Goal: Communication & Community: Answer question/provide support

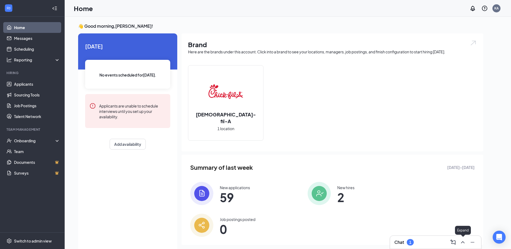
click at [465, 246] on div at bounding box center [462, 242] width 10 height 9
click at [465, 243] on icon "ChevronUp" at bounding box center [462, 242] width 6 height 6
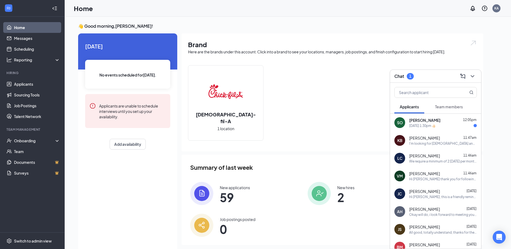
click at [436, 126] on div "[DATE] 1:30pm 👍🏻" at bounding box center [443, 125] width 68 height 5
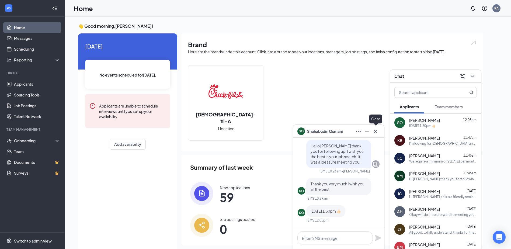
click at [375, 130] on icon "Cross" at bounding box center [375, 131] width 6 height 6
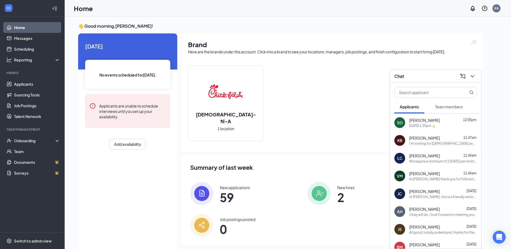
click at [441, 144] on div "I'm looking for [DEMOGRAPHIC_DATA] and I can work any time" at bounding box center [443, 143] width 68 height 5
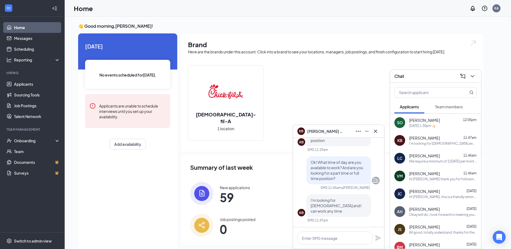
click at [443, 160] on div "We require a minimum of 2 [DATE] per month for our team members. Are you able t…" at bounding box center [443, 161] width 68 height 5
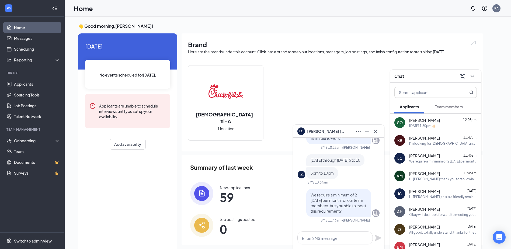
click at [448, 178] on div "Hi [PERSON_NAME] thank you for following up. We are closed on Sundays which may…" at bounding box center [443, 179] width 68 height 5
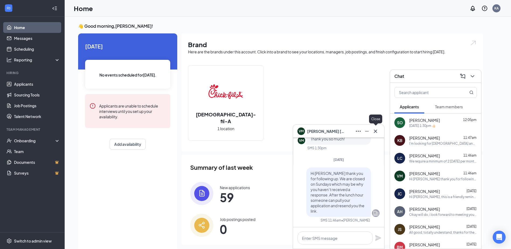
drag, startPoint x: 375, startPoint y: 129, endPoint x: 380, endPoint y: 127, distance: 5.0
click at [375, 129] on icon "Cross" at bounding box center [375, 131] width 6 height 6
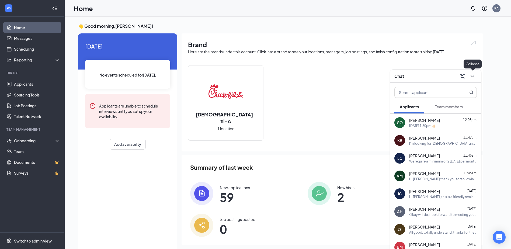
click at [471, 77] on icon "ChevronDown" at bounding box center [472, 76] width 6 height 6
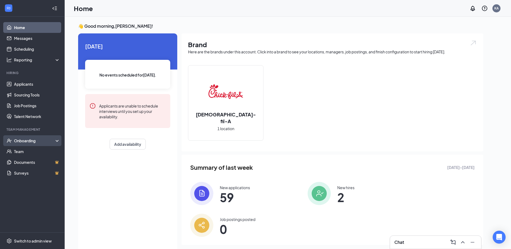
click at [23, 140] on div "Onboarding" at bounding box center [34, 140] width 41 height 5
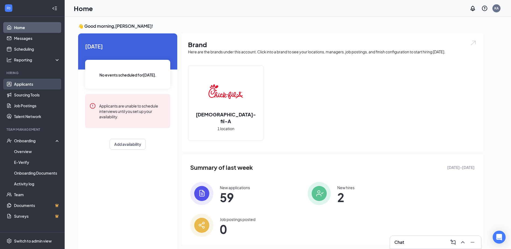
click at [34, 86] on link "Applicants" at bounding box center [37, 84] width 46 height 11
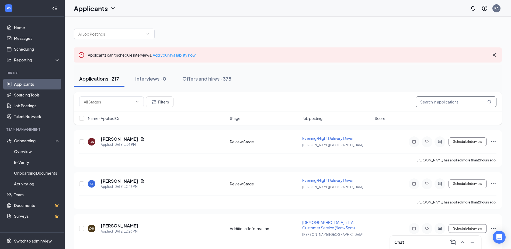
click at [439, 104] on input "text" at bounding box center [456, 101] width 81 height 11
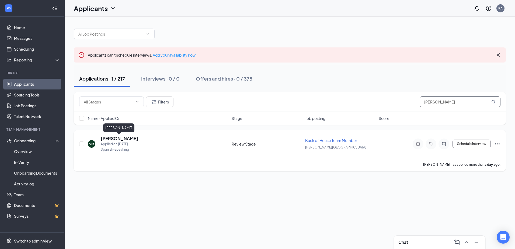
type input "[PERSON_NAME]"
click at [116, 140] on h5 "[PERSON_NAME]" at bounding box center [119, 138] width 37 height 6
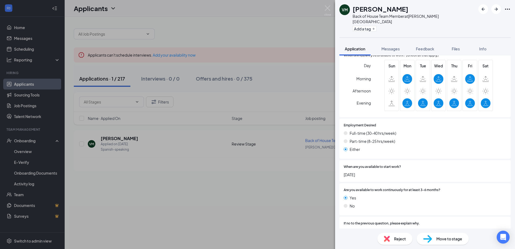
scroll to position [587, 0]
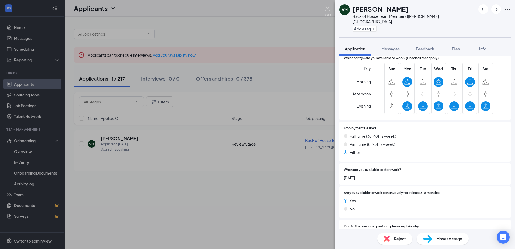
click at [329, 10] on img at bounding box center [327, 10] width 7 height 11
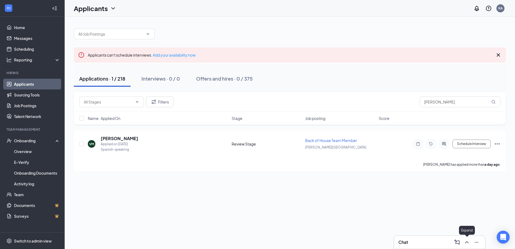
click at [466, 243] on icon "ChevronUp" at bounding box center [467, 242] width 6 height 6
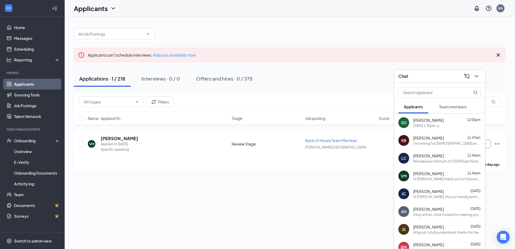
click at [427, 143] on div "I'm looking for [DEMOGRAPHIC_DATA] and I can work any time" at bounding box center [447, 143] width 68 height 5
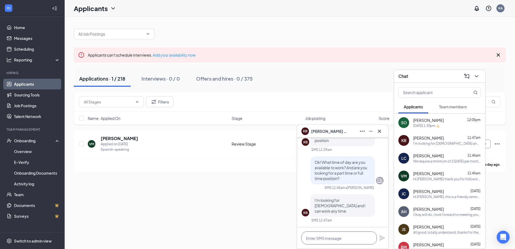
click at [337, 235] on textarea at bounding box center [338, 237] width 75 height 13
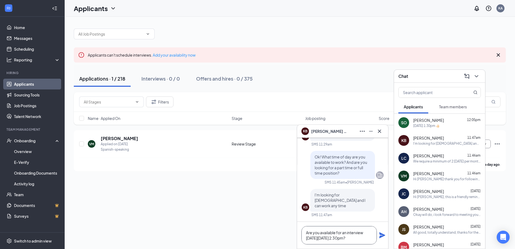
type textarea "Are you available for an interview [DATE][DATE] 2:30pm?"
click at [379, 237] on icon "Plane" at bounding box center [382, 235] width 6 height 6
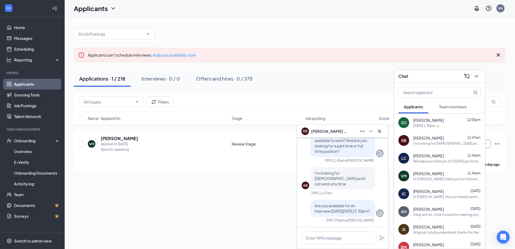
scroll to position [0, 0]
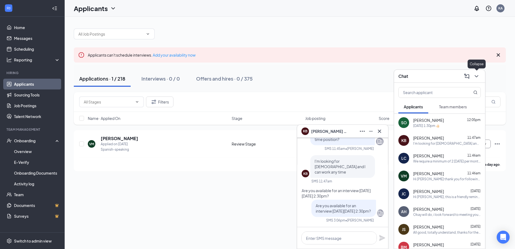
click at [480, 77] on button at bounding box center [476, 76] width 9 height 9
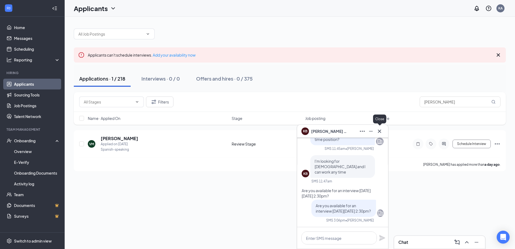
click at [382, 130] on icon "Cross" at bounding box center [379, 131] width 6 height 6
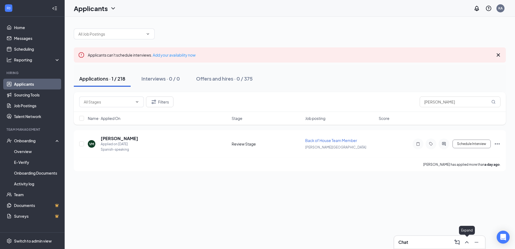
click at [467, 242] on icon "ChevronUp" at bounding box center [467, 242] width 6 height 6
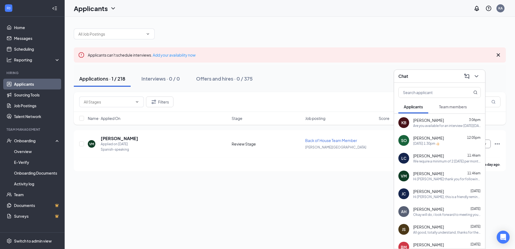
click at [429, 175] on span "[PERSON_NAME]" at bounding box center [428, 173] width 31 height 5
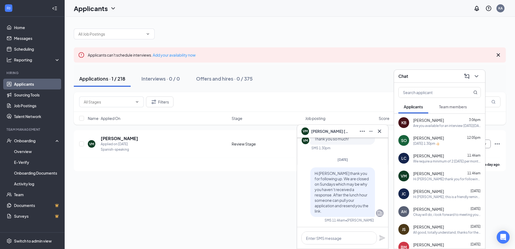
click at [437, 128] on div "KB [PERSON_NAME] 3:06pm Are you available for an interview [DATE][DATE] 2:30pm?" at bounding box center [439, 123] width 91 height 18
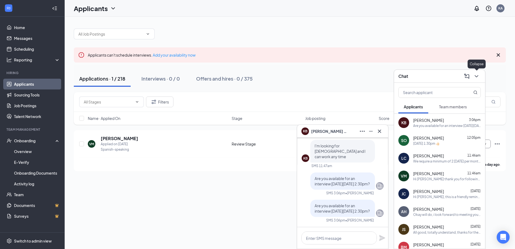
click at [480, 76] on button at bounding box center [476, 76] width 9 height 9
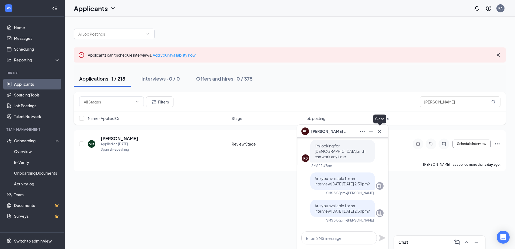
click at [382, 131] on icon "Cross" at bounding box center [379, 131] width 6 height 6
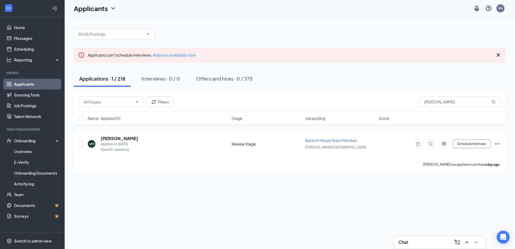
click at [499, 54] on icon "Cross" at bounding box center [498, 55] width 6 height 6
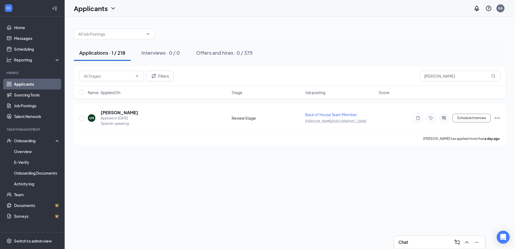
click at [25, 83] on link "Applicants" at bounding box center [37, 84] width 46 height 11
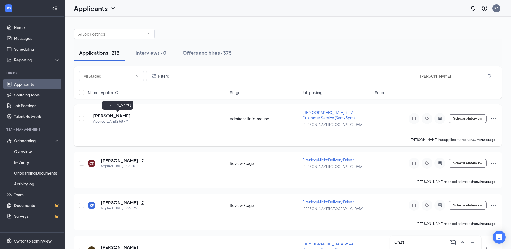
click at [120, 118] on h5 "[PERSON_NAME]" at bounding box center [111, 116] width 37 height 6
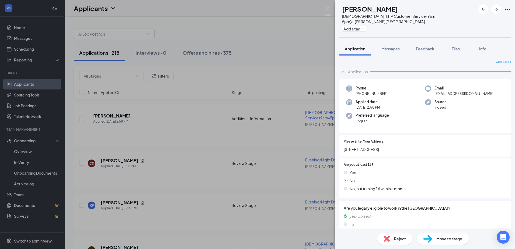
click at [400, 238] on span "Reject" at bounding box center [400, 239] width 12 height 6
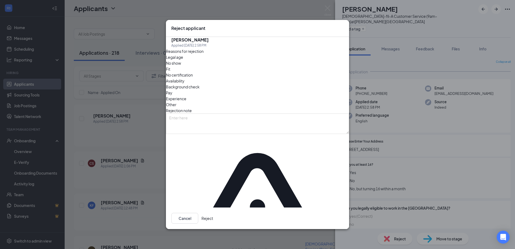
click at [213, 213] on button "Reject" at bounding box center [207, 218] width 12 height 11
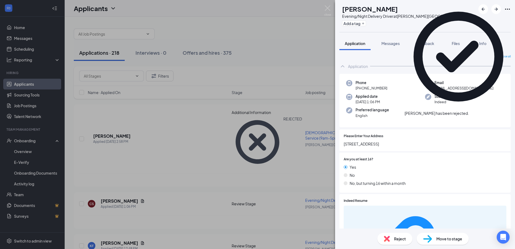
click at [469, 110] on icon "Cross" at bounding box center [469, 110] width 0 height 0
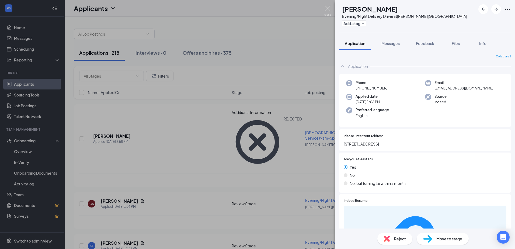
click at [326, 7] on img at bounding box center [327, 10] width 7 height 11
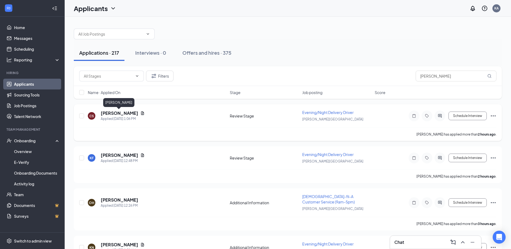
click at [123, 113] on h5 "[PERSON_NAME]" at bounding box center [119, 113] width 37 height 6
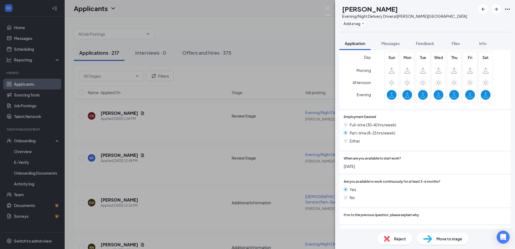
scroll to position [718, 0]
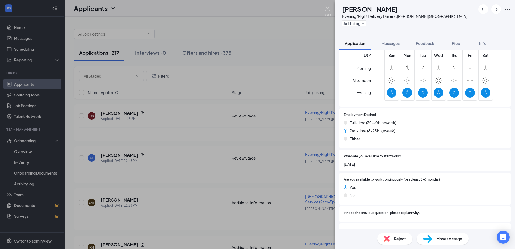
drag, startPoint x: 330, startPoint y: 9, endPoint x: 188, endPoint y: 81, distance: 159.4
click at [330, 9] on img at bounding box center [327, 10] width 7 height 11
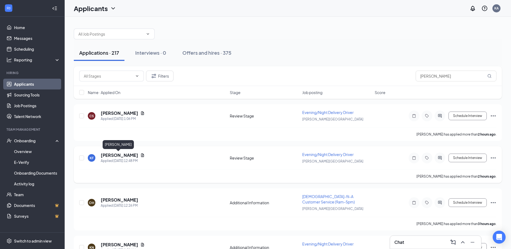
click at [109, 155] on h5 "[PERSON_NAME]" at bounding box center [119, 155] width 37 height 6
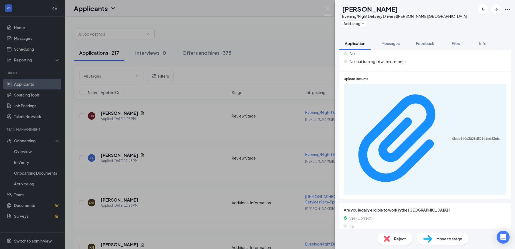
scroll to position [108, 0]
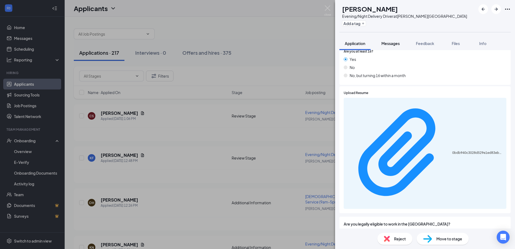
click at [389, 45] on span "Messages" at bounding box center [390, 43] width 18 height 5
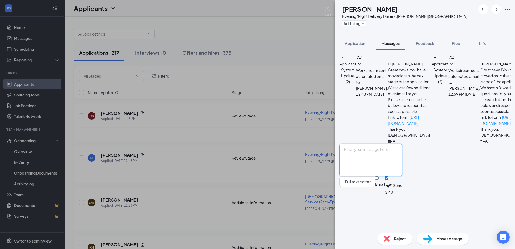
click at [378, 176] on textarea at bounding box center [370, 160] width 63 height 32
click at [402, 176] on textarea "Hello [PERSON_NAME]! Thank you for applying with [DEMOGRAPHIC_DATA]-fil-a. I re…" at bounding box center [370, 160] width 63 height 32
click at [360, 176] on textarea "Hello [PERSON_NAME]! Thank you for applying with [DEMOGRAPHIC_DATA]-fil-a. I re…" at bounding box center [370, 160] width 63 height 32
type textarea "Hello [PERSON_NAME]! Thank you for applying with [DEMOGRAPHIC_DATA]-fil-a. I re…"
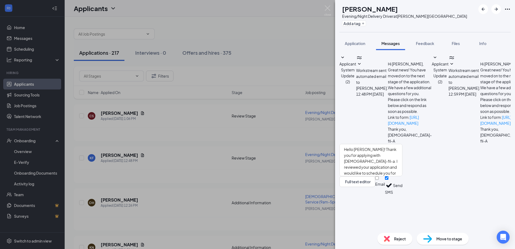
click at [402, 195] on button "Send" at bounding box center [397, 185] width 9 height 19
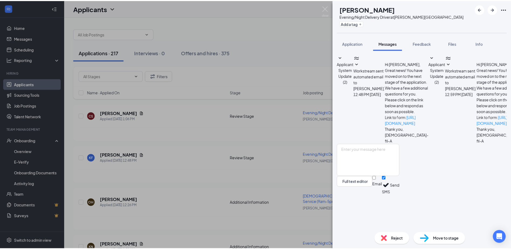
scroll to position [26, 0]
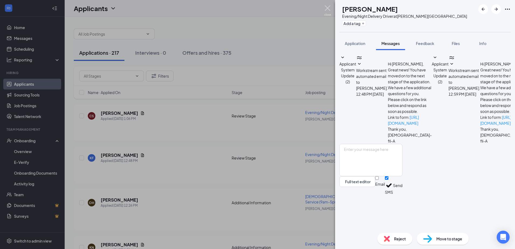
click at [326, 7] on img at bounding box center [327, 10] width 7 height 11
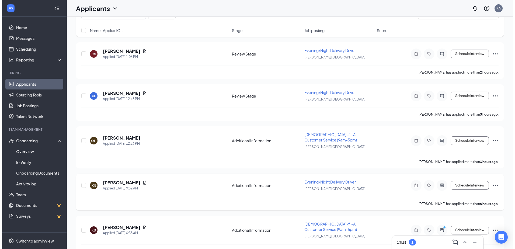
scroll to position [81, 0]
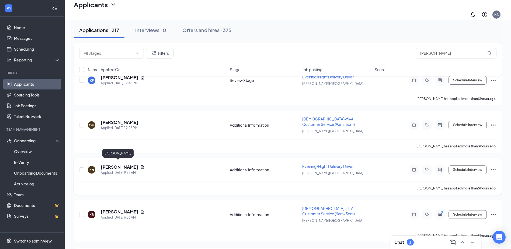
click at [124, 164] on h5 "[PERSON_NAME]" at bounding box center [119, 167] width 37 height 6
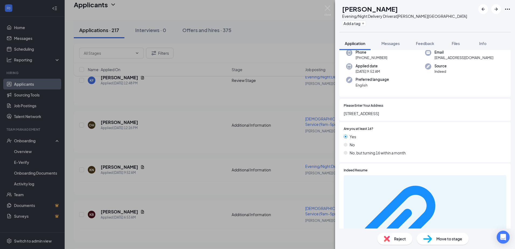
scroll to position [41, 0]
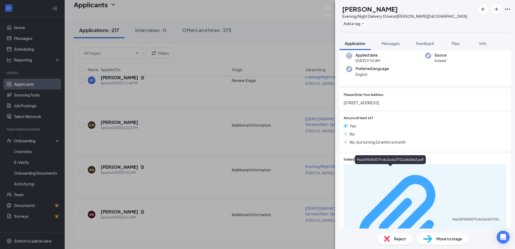
click at [452, 217] on div "9ea3df5d5d57fc4c2acb27f31a6b0de3.pdf" at bounding box center [477, 219] width 51 height 4
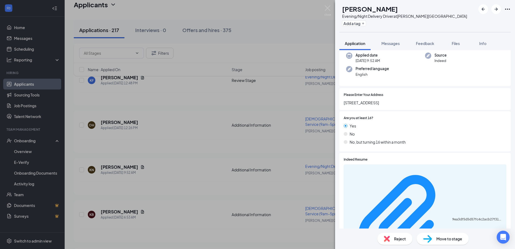
scroll to position [39, 0]
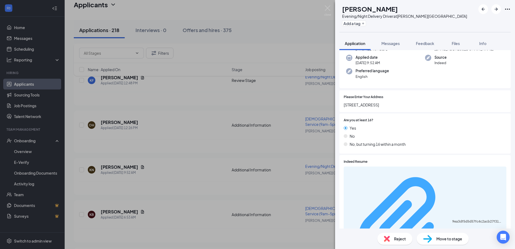
click at [452, 219] on div "9ea3df5d5d57fc4c2acb27f31a6b0de3.pdf" at bounding box center [477, 221] width 51 height 4
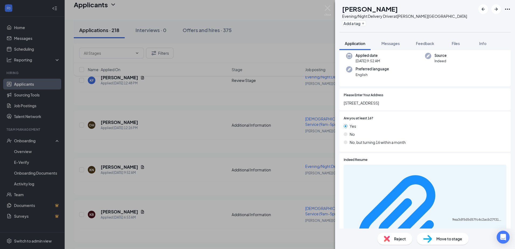
scroll to position [41, 0]
click at [395, 44] on span "Messages" at bounding box center [390, 43] width 18 height 5
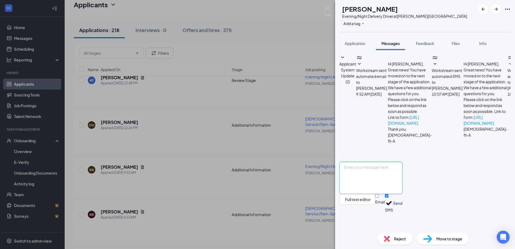
click at [373, 189] on textarea at bounding box center [370, 178] width 63 height 32
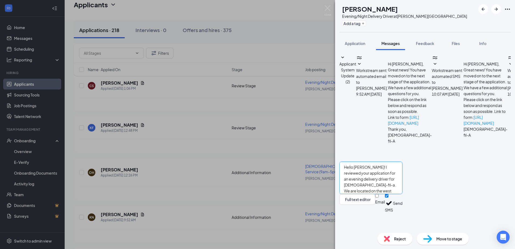
type textarea "Hello [PERSON_NAME]! I reviewed your application for an evening delivery driver…"
click at [402, 213] on button "Send" at bounding box center [397, 203] width 9 height 19
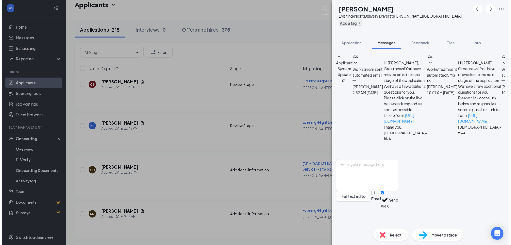
scroll to position [45, 0]
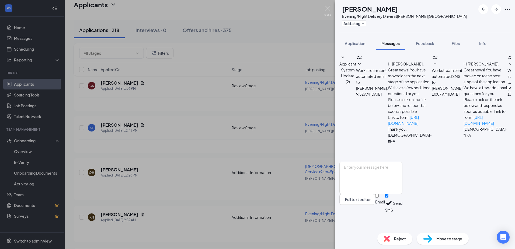
click at [327, 6] on img at bounding box center [327, 10] width 7 height 11
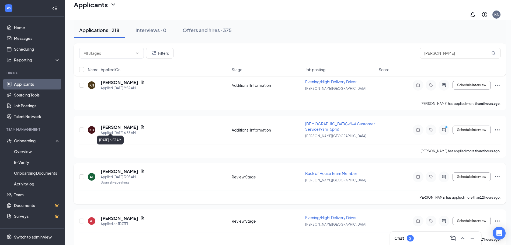
scroll to position [215, 0]
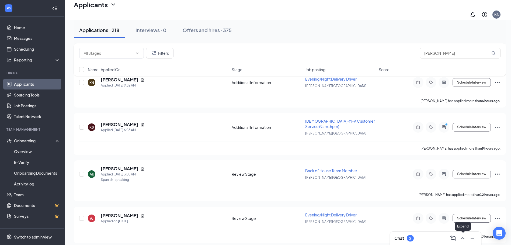
click at [462, 238] on icon "ChevronUp" at bounding box center [462, 238] width 6 height 6
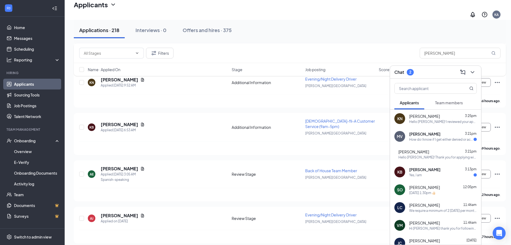
click at [455, 137] on div "How do I know if I get either denied or accepted" at bounding box center [441, 139] width 64 height 5
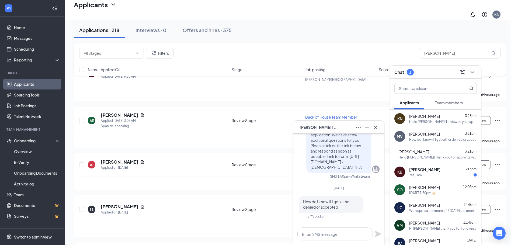
scroll to position [296, 0]
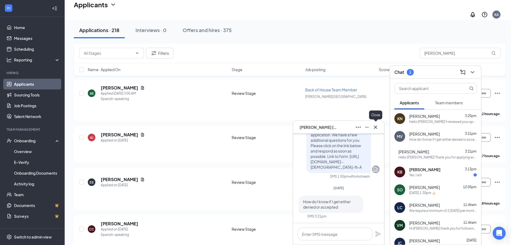
click at [374, 127] on icon "Cross" at bounding box center [375, 127] width 6 height 6
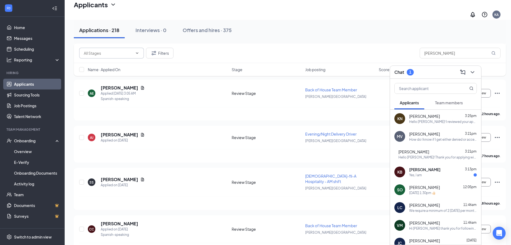
click at [113, 54] on input "text" at bounding box center [108, 53] width 49 height 6
drag, startPoint x: 419, startPoint y: 57, endPoint x: 412, endPoint y: 58, distance: 7.4
click at [412, 58] on div "Additional Information (59) Availability (3) Review Stage (156) Filters [PERSON…" at bounding box center [289, 53] width 421 height 11
type input "[PERSON_NAME]"
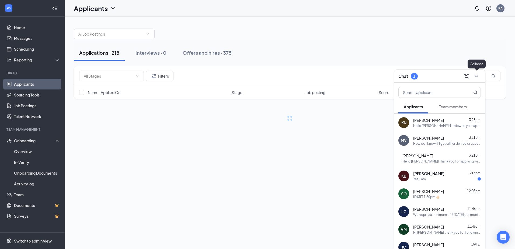
click at [476, 78] on icon "ChevronDown" at bounding box center [476, 76] width 6 height 6
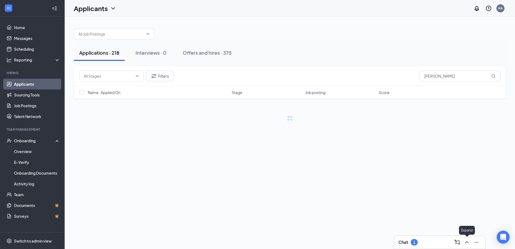
click at [465, 239] on icon "ChevronUp" at bounding box center [467, 242] width 6 height 6
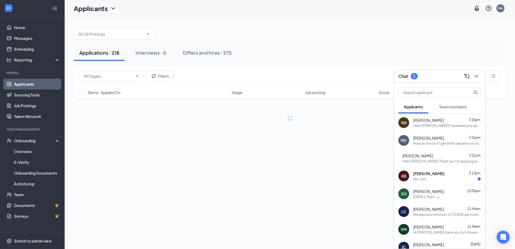
click at [431, 177] on div "Yes, I am" at bounding box center [447, 179] width 68 height 5
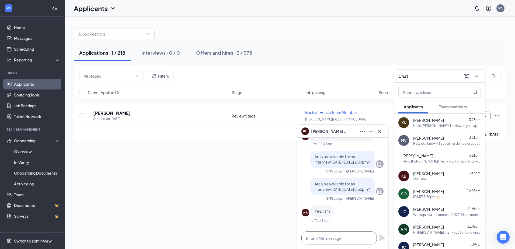
click at [327, 241] on textarea at bounding box center [338, 237] width 75 height 13
type textarea "g"
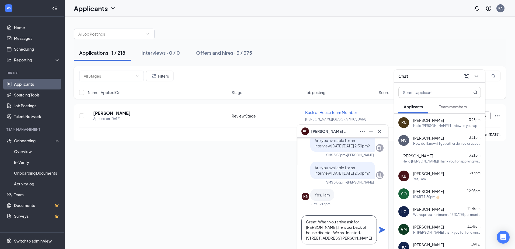
scroll to position [6, 0]
type textarea "Great! When you arrive ask for [PERSON_NAME], he is our back of house director.…"
click at [384, 230] on icon "Plane" at bounding box center [382, 230] width 6 height 6
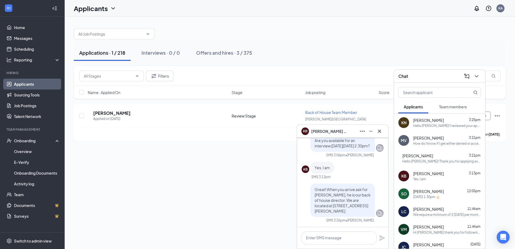
scroll to position [0, 0]
click at [383, 132] on button at bounding box center [379, 131] width 9 height 9
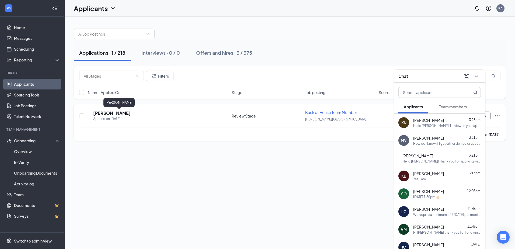
click at [131, 113] on h5 "[PERSON_NAME]" at bounding box center [111, 113] width 37 height 6
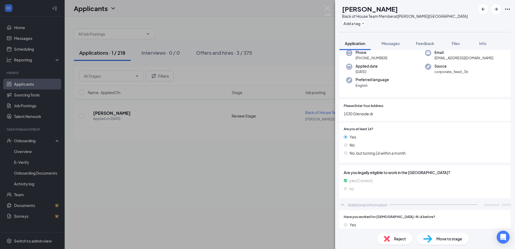
scroll to position [11, 0]
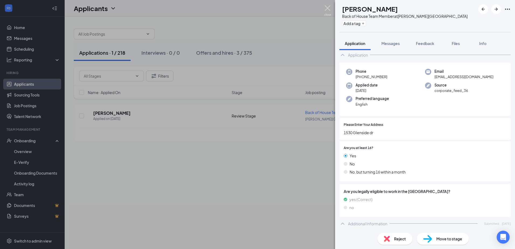
click at [328, 10] on img at bounding box center [327, 10] width 7 height 11
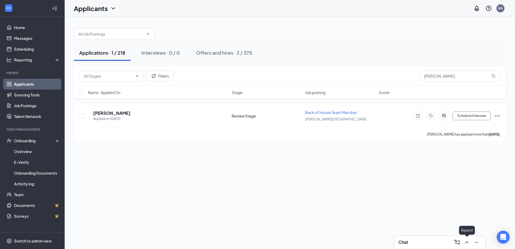
click at [466, 244] on icon "ChevronUp" at bounding box center [467, 242] width 6 height 6
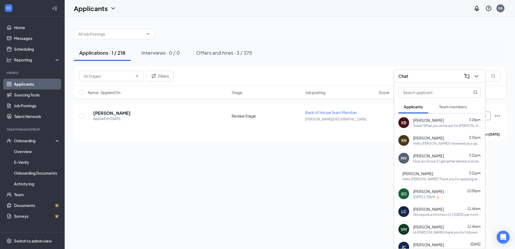
click at [428, 161] on div "How do I know if I get either denied or accepted" at bounding box center [447, 161] width 68 height 5
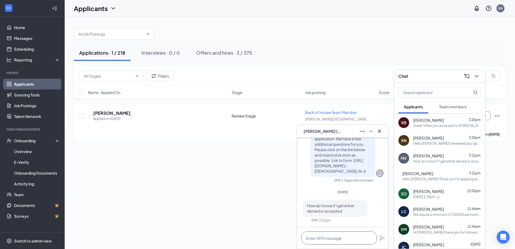
click at [335, 239] on textarea at bounding box center [338, 237] width 75 height 13
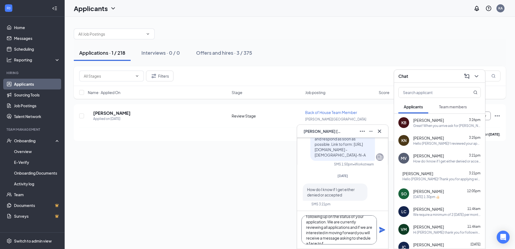
scroll to position [16, 0]
type textarea "Hello [PERSON_NAME] thank you for following up on the status of your applicatio…"
click at [382, 231] on icon "Plane" at bounding box center [382, 230] width 6 height 6
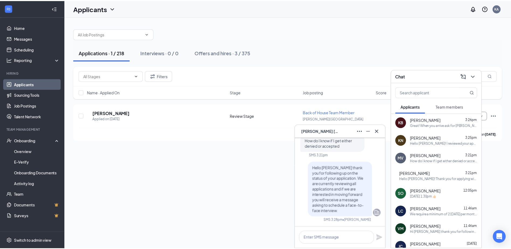
scroll to position [0, 0]
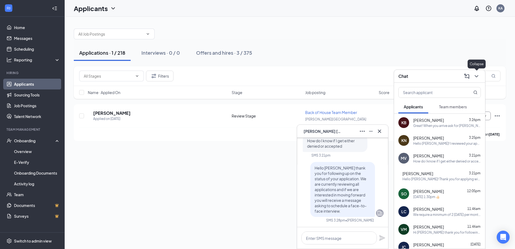
click at [480, 78] on div at bounding box center [476, 76] width 10 height 9
click at [21, 29] on link "Home" at bounding box center [37, 27] width 46 height 11
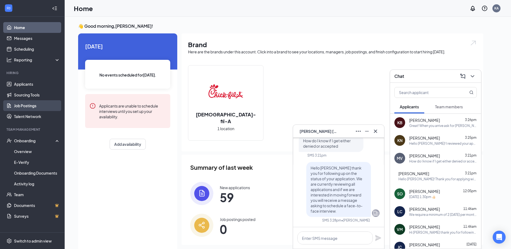
click at [26, 106] on link "Job Postings" at bounding box center [37, 105] width 46 height 11
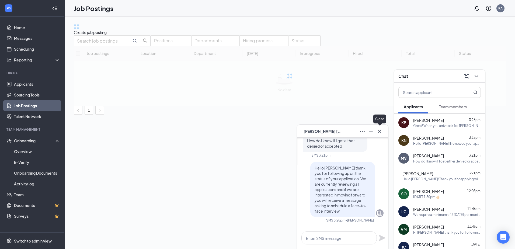
click at [379, 133] on icon "Cross" at bounding box center [379, 131] width 6 height 6
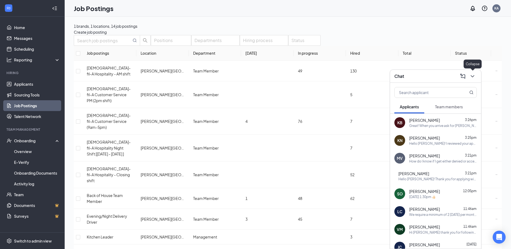
click at [476, 76] on button at bounding box center [472, 76] width 9 height 9
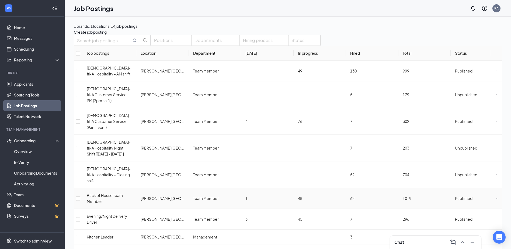
click at [495, 197] on icon "Ellipses" at bounding box center [496, 198] width 2 height 2
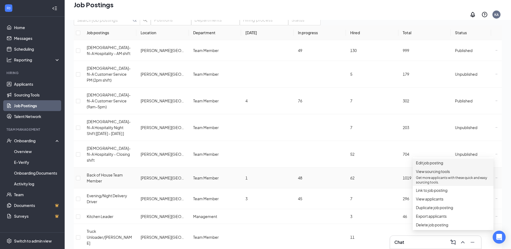
scroll to position [27, 0]
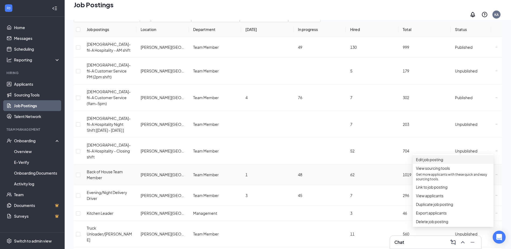
click at [448, 162] on span "Edit job posting" at bounding box center [453, 159] width 74 height 6
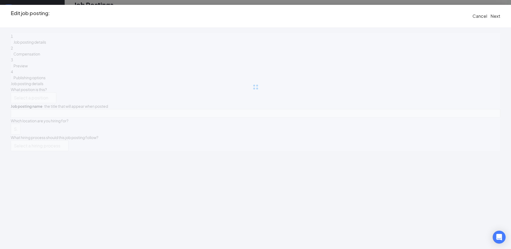
type input "Back of House Team Member"
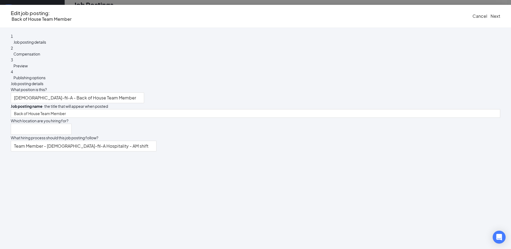
type input "[PERSON_NAME][GEOGRAPHIC_DATA]"
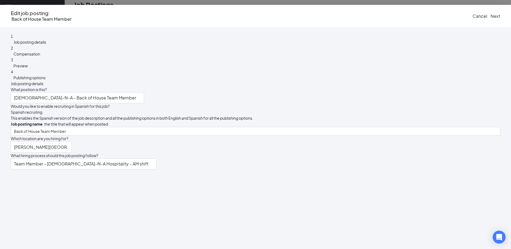
click at [472, 19] on button "Cancel" at bounding box center [479, 16] width 15 height 6
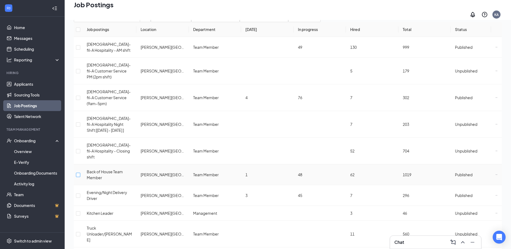
click at [80, 173] on input "checkbox" at bounding box center [78, 175] width 4 height 4
checkbox input "true"
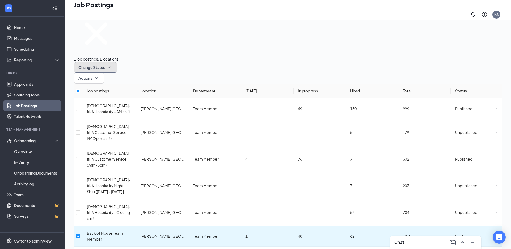
click at [113, 64] on icon "SmallChevronDown" at bounding box center [109, 67] width 6 height 6
click at [165, 47] on div "Unpublish" at bounding box center [158, 44] width 43 height 6
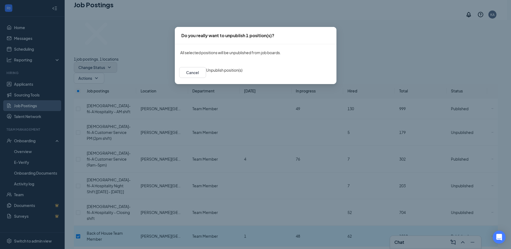
click at [242, 73] on button "Unpublish position(s)" at bounding box center [224, 70] width 36 height 6
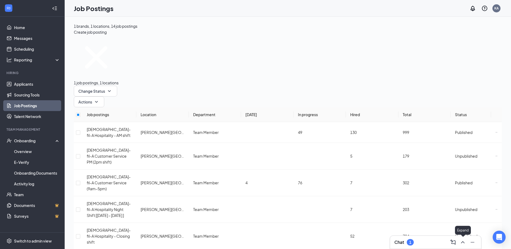
click at [464, 242] on icon "ChevronUp" at bounding box center [462, 242] width 6 height 6
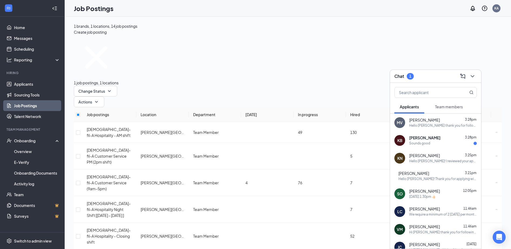
click at [449, 140] on div "[PERSON_NAME] 3:28pm" at bounding box center [443, 137] width 68 height 5
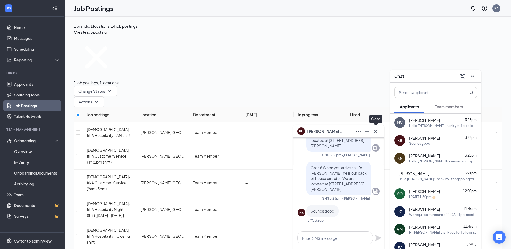
click at [377, 131] on icon "Cross" at bounding box center [375, 131] width 6 height 6
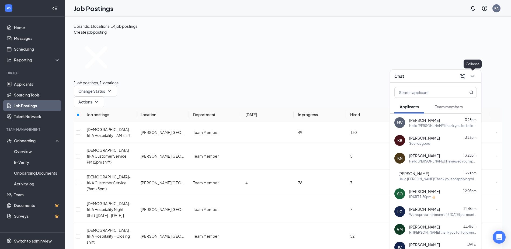
click at [474, 78] on icon "ChevronDown" at bounding box center [472, 76] width 6 height 6
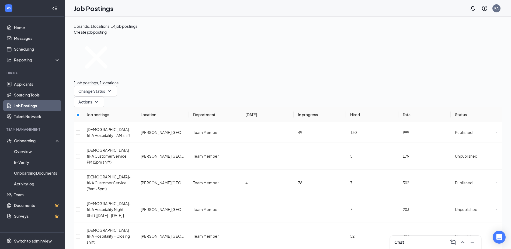
checkbox input "true"
click at [117, 86] on button "Change Status" at bounding box center [95, 91] width 43 height 11
click at [167, 74] on div "Unpublish" at bounding box center [158, 71] width 43 height 6
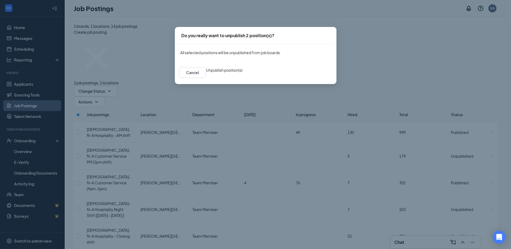
click at [242, 73] on button "Unpublish position(s)" at bounding box center [224, 70] width 36 height 6
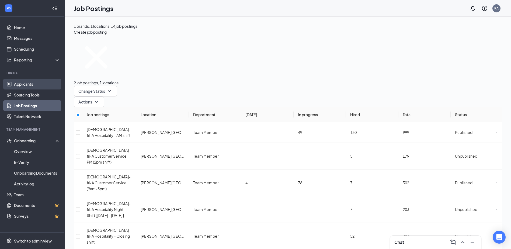
click at [33, 85] on link "Applicants" at bounding box center [37, 84] width 46 height 11
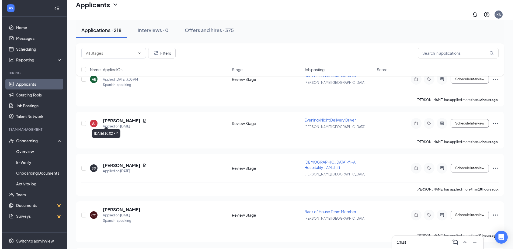
scroll to position [350, 0]
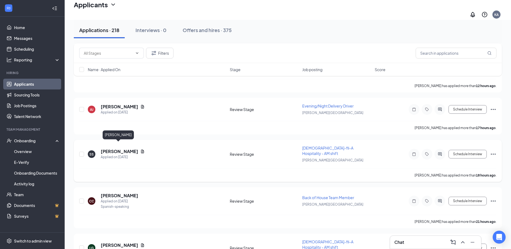
click at [123, 148] on h5 "[PERSON_NAME]" at bounding box center [119, 151] width 37 height 6
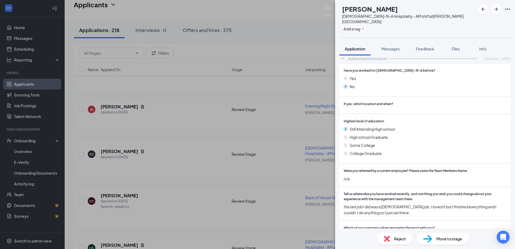
scroll to position [323, 0]
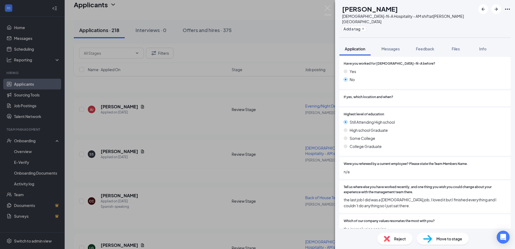
click at [396, 238] on span "Reject" at bounding box center [400, 239] width 12 height 6
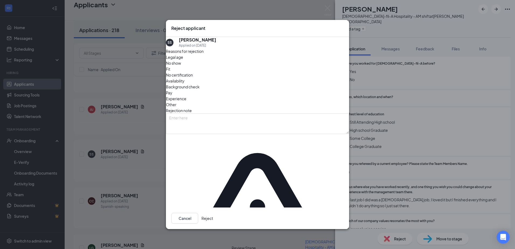
click at [213, 213] on button "Reject" at bounding box center [207, 218] width 12 height 11
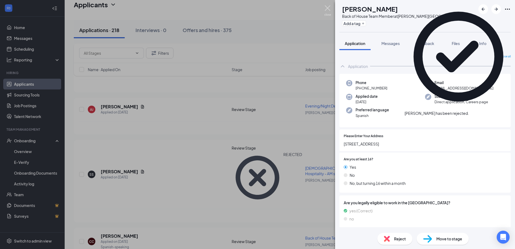
drag, startPoint x: 326, startPoint y: 8, endPoint x: 306, endPoint y: 36, distance: 34.0
click at [326, 9] on img at bounding box center [327, 10] width 7 height 11
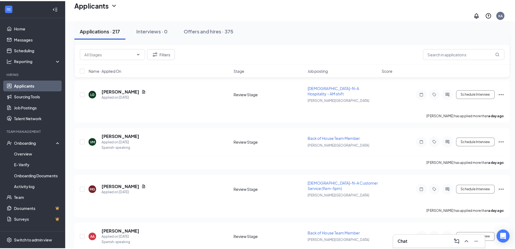
scroll to position [485, 0]
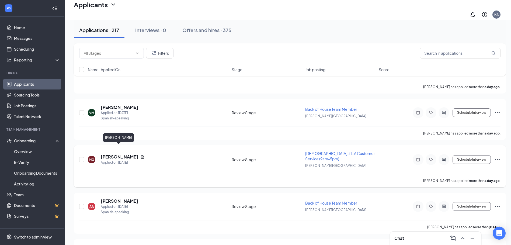
click at [120, 154] on h5 "[PERSON_NAME]" at bounding box center [119, 157] width 37 height 6
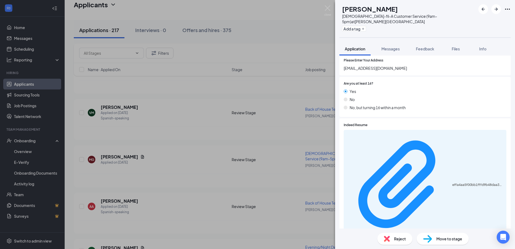
scroll to position [81, 0]
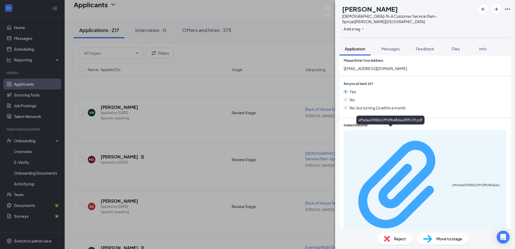
click at [452, 183] on div "effa4aa5f00bb1fffd9b48daa389fc39.pdf" at bounding box center [477, 185] width 51 height 4
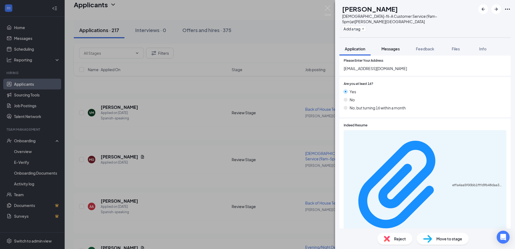
click at [388, 46] on span "Messages" at bounding box center [390, 48] width 18 height 5
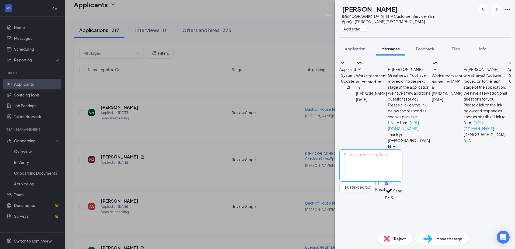
scroll to position [4, 0]
click at [371, 182] on textarea at bounding box center [370, 165] width 63 height 32
type textarea "h"
click at [387, 182] on textarea "Hello [PERSON_NAME], thank you for applying with [DEMOGRAPHIC_DATA]-fil-a. I re…" at bounding box center [370, 165] width 63 height 32
click at [395, 182] on textarea "Hello [PERSON_NAME], thank you for applying with [DEMOGRAPHIC_DATA]-fil-a. I re…" at bounding box center [370, 165] width 63 height 32
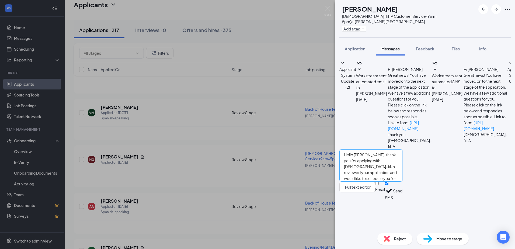
click at [402, 182] on textarea "Hello [PERSON_NAME], thank you for applying with [DEMOGRAPHIC_DATA]-fil-a. I re…" at bounding box center [370, 165] width 63 height 32
type textarea "Hello [PERSON_NAME], thank you for applying with [DEMOGRAPHIC_DATA]-fil-a. I re…"
click at [402, 200] on button "Send" at bounding box center [397, 191] width 9 height 19
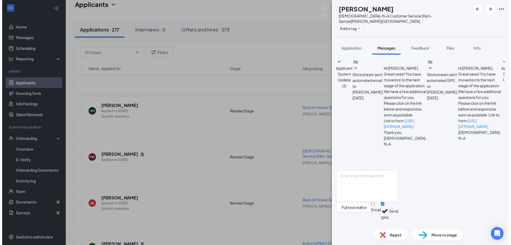
scroll to position [68, 0]
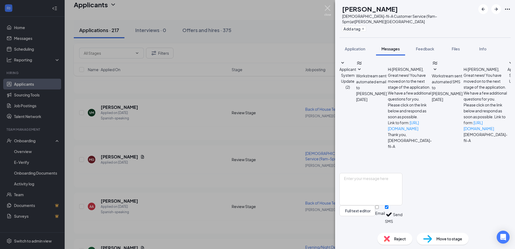
click at [326, 8] on img at bounding box center [327, 10] width 7 height 11
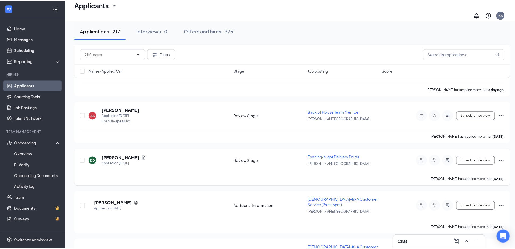
scroll to position [593, 0]
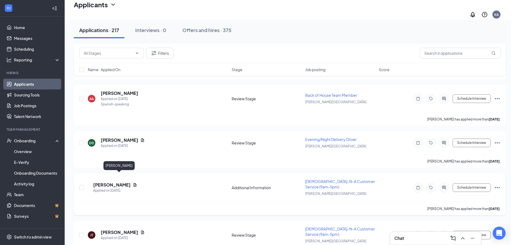
click at [107, 182] on h5 "[PERSON_NAME]" at bounding box center [111, 185] width 37 height 6
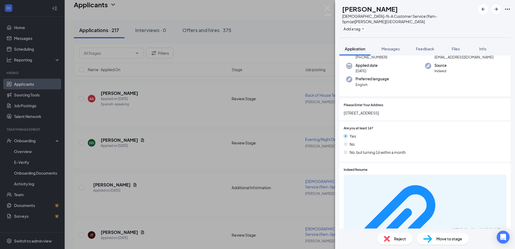
scroll to position [56, 0]
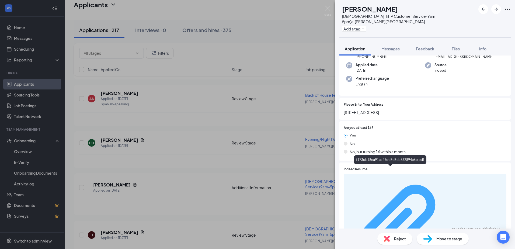
click at [452, 227] on div "f173db18ea91ea49dd8d8cb532894e6b.pdf" at bounding box center [477, 229] width 51 height 4
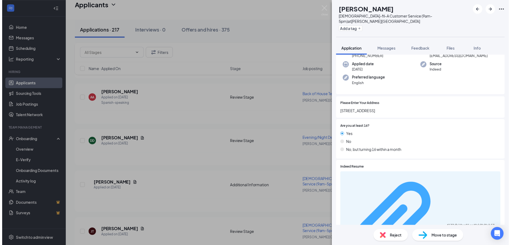
scroll to position [54, 0]
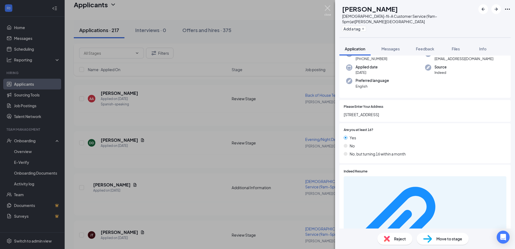
click at [326, 7] on img at bounding box center [327, 10] width 7 height 11
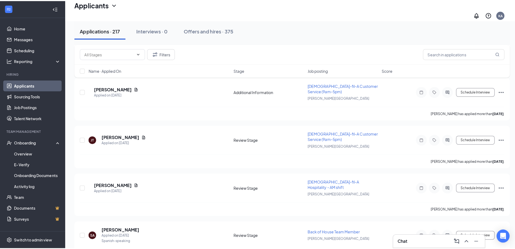
scroll to position [700, 0]
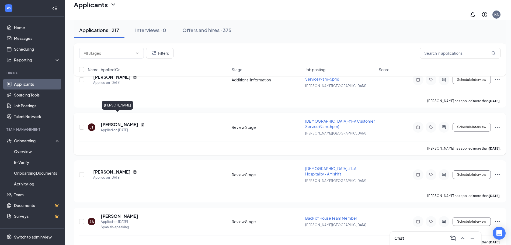
click at [114, 121] on h5 "[PERSON_NAME]" at bounding box center [119, 124] width 37 height 6
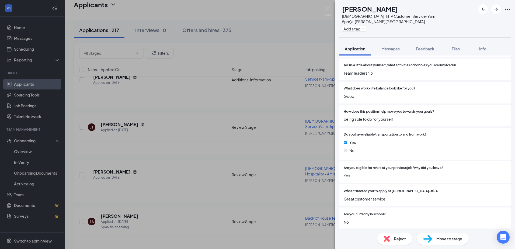
scroll to position [593, 0]
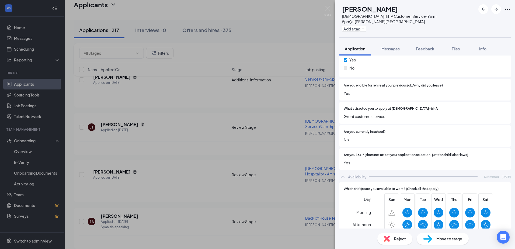
click at [395, 238] on span "Reject" at bounding box center [400, 239] width 12 height 6
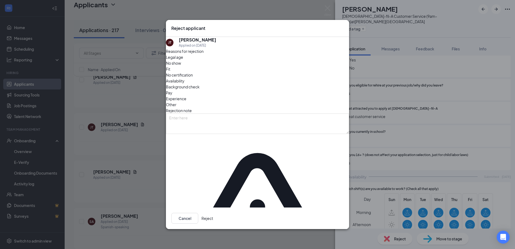
click at [213, 213] on button "Reject" at bounding box center [207, 218] width 12 height 11
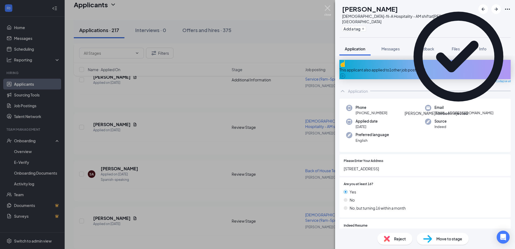
click at [325, 9] on img at bounding box center [327, 10] width 7 height 11
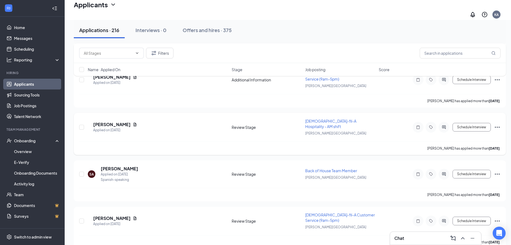
click at [495, 124] on icon "Ellipses" at bounding box center [497, 127] width 6 height 6
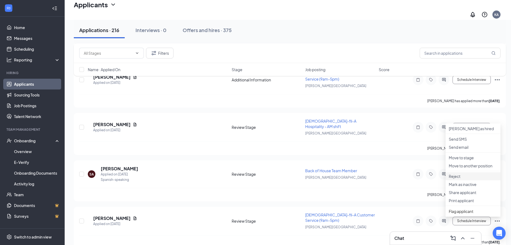
click at [458, 179] on p "Reject" at bounding box center [473, 175] width 48 height 5
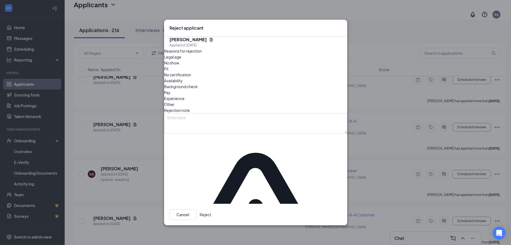
click at [211, 209] on button "Reject" at bounding box center [206, 214] width 12 height 11
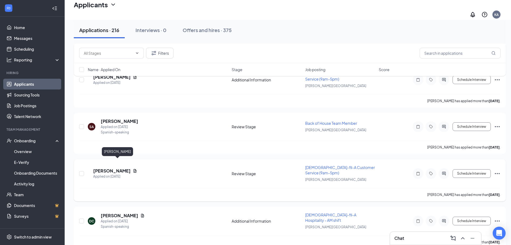
click at [118, 168] on h5 "[PERSON_NAME]" at bounding box center [111, 171] width 37 height 6
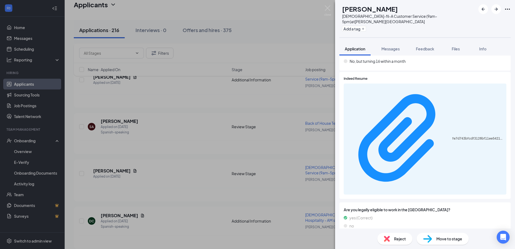
scroll to position [135, 0]
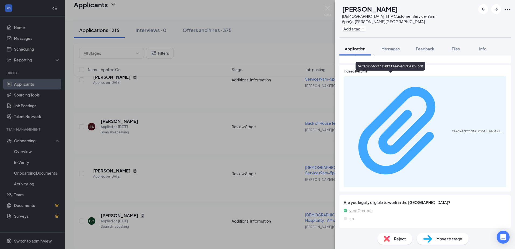
click at [452, 129] on div "fe7d743bfcdf3128bf11ee5421d5aef7.pdf" at bounding box center [477, 131] width 51 height 4
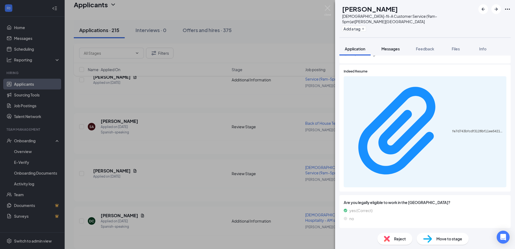
click at [392, 42] on button "Messages" at bounding box center [390, 48] width 29 height 13
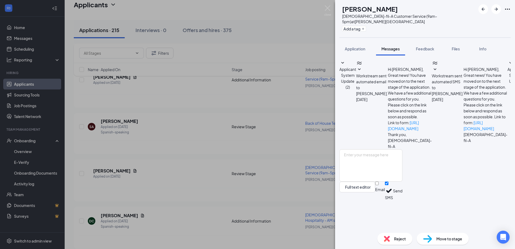
scroll to position [4, 0]
click at [379, 182] on textarea at bounding box center [370, 165] width 63 height 32
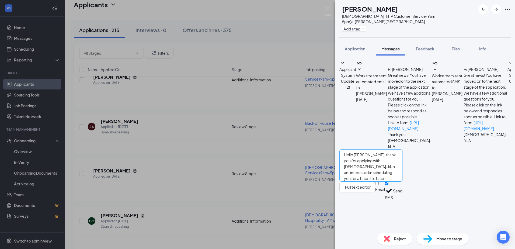
click at [402, 182] on textarea "Hello [PERSON_NAME], thank you for applying with [DEMOGRAPHIC_DATA]-fil-a. I am…" at bounding box center [370, 165] width 63 height 32
type textarea "Hello [PERSON_NAME], thank you for applying with [DEMOGRAPHIC_DATA]-fil-a. I am…"
click at [402, 200] on button "Send" at bounding box center [397, 191] width 9 height 19
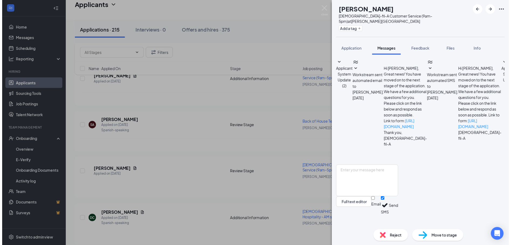
scroll to position [57, 0]
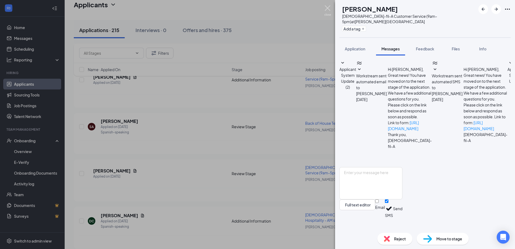
click at [328, 8] on img at bounding box center [327, 10] width 7 height 11
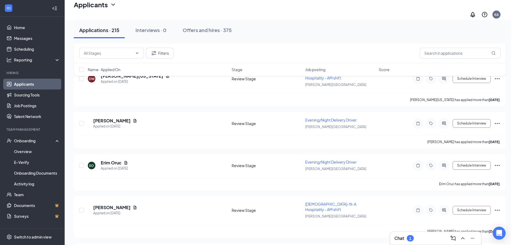
scroll to position [943, 0]
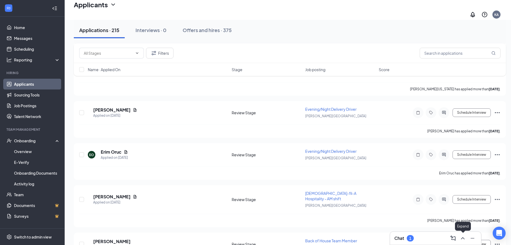
click at [465, 238] on icon "ChevronUp" at bounding box center [462, 238] width 6 height 6
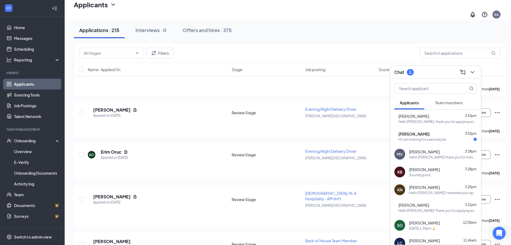
click at [424, 137] on div "Hi I am looking for a second job" at bounding box center [422, 139] width 48 height 5
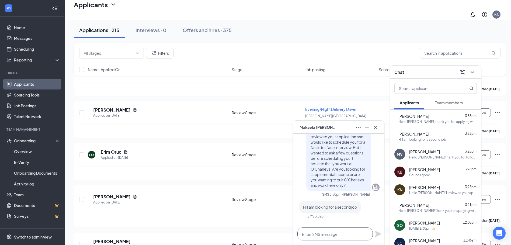
click at [329, 232] on textarea at bounding box center [334, 233] width 75 height 13
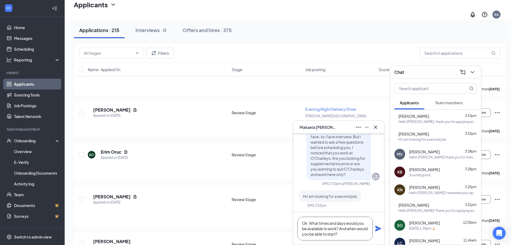
type textarea "Ok. What times and days would you be available to work? And when would you be a…"
click at [377, 231] on icon "Plane" at bounding box center [378, 228] width 6 height 6
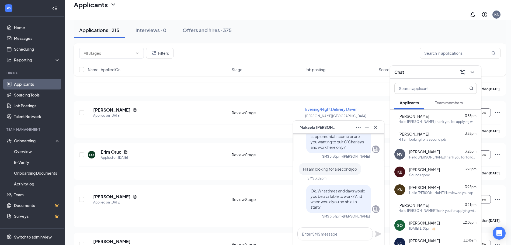
scroll to position [0, 0]
click at [377, 126] on icon "Cross" at bounding box center [375, 127] width 6 height 6
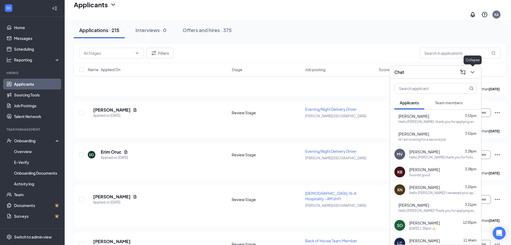
click at [476, 72] on button at bounding box center [472, 72] width 9 height 9
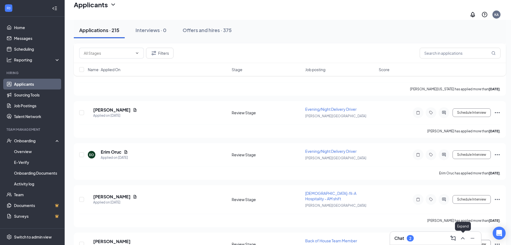
click at [464, 236] on icon "ChevronUp" at bounding box center [462, 238] width 6 height 6
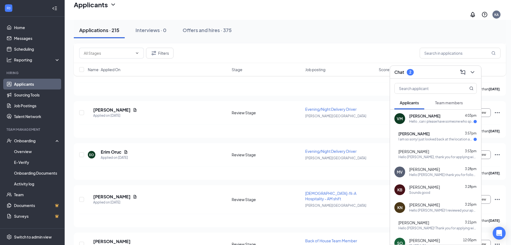
click at [436, 120] on div "Hello , can i please have someone who speaks Spanish? Thank you so much." at bounding box center [441, 121] width 64 height 5
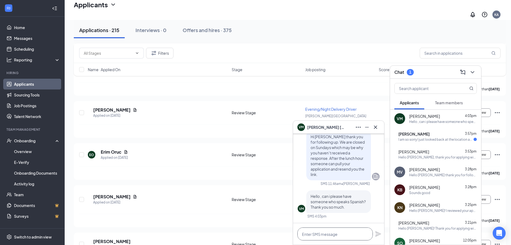
click at [332, 230] on textarea at bounding box center [334, 233] width 75 height 13
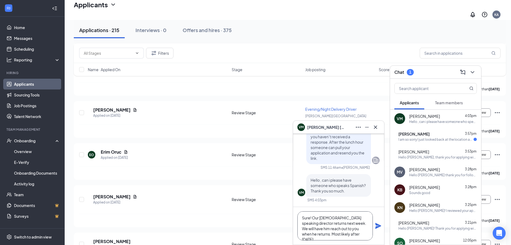
type textarea "Sure! Our [DEMOGRAPHIC_DATA] speaking director returns next week. We will have …"
click at [379, 224] on icon "Plane" at bounding box center [378, 225] width 6 height 6
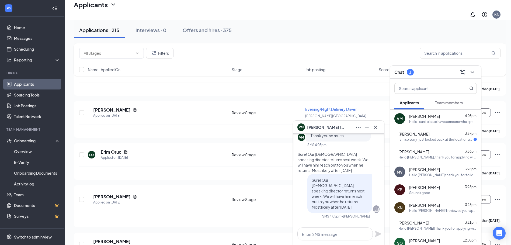
click at [459, 138] on div "I am so sorry I just looked back at the location and I did not realize that it …" at bounding box center [435, 139] width 75 height 5
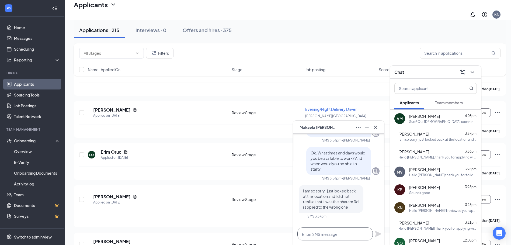
click at [346, 232] on textarea at bounding box center [334, 233] width 75 height 13
type textarea "No problem! Good luck to you."
click at [377, 234] on icon "Plane" at bounding box center [378, 234] width 6 height 6
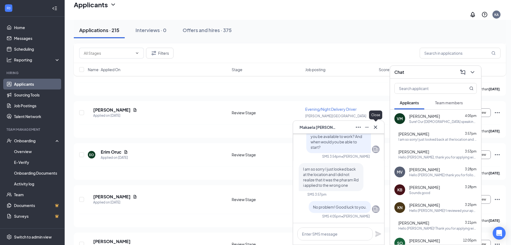
click at [377, 128] on icon "Cross" at bounding box center [375, 126] width 3 height 3
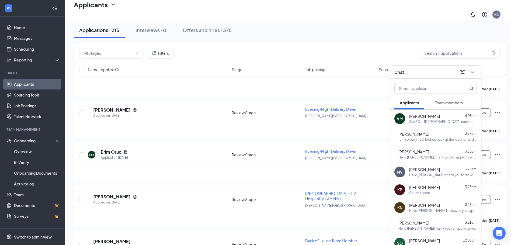
click at [429, 136] on span "[PERSON_NAME]" at bounding box center [413, 133] width 31 height 5
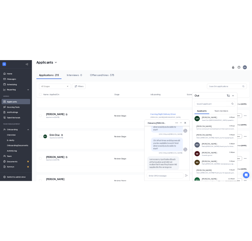
scroll to position [-27, 0]
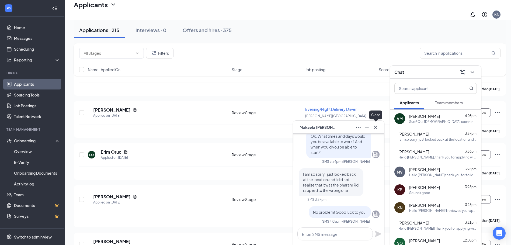
click at [378, 127] on icon "Cross" at bounding box center [375, 127] width 6 height 6
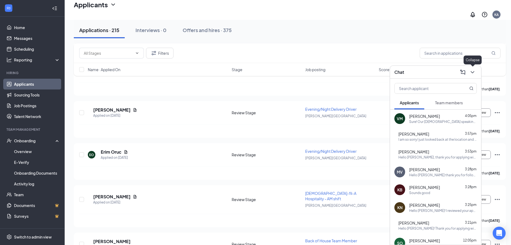
click at [472, 72] on icon "ChevronDown" at bounding box center [473, 72] width 4 height 2
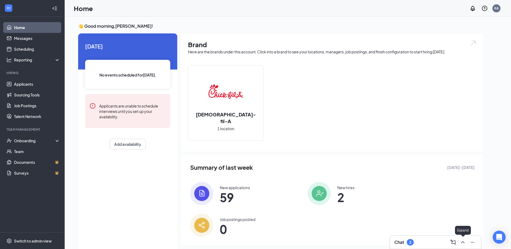
click at [464, 243] on icon "ChevronUp" at bounding box center [462, 242] width 6 height 6
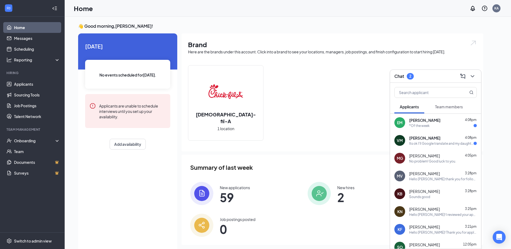
click at [422, 144] on div "Its ok I'll Google translate and my daughter can translate for me. I want an in…" at bounding box center [441, 143] width 64 height 5
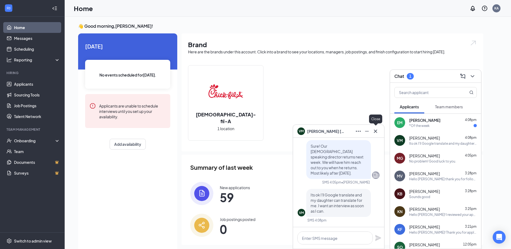
click at [376, 130] on icon "Cross" at bounding box center [375, 131] width 6 height 6
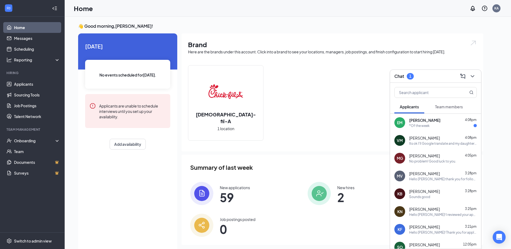
click at [429, 127] on div "*Of the week" at bounding box center [419, 125] width 20 height 5
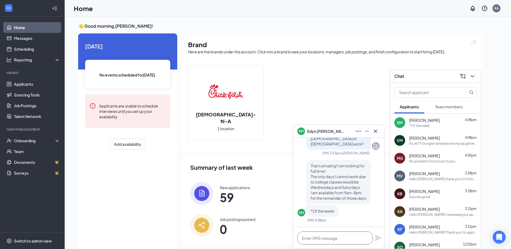
click at [337, 235] on textarea at bounding box center [334, 237] width 75 height 13
type textarea "o"
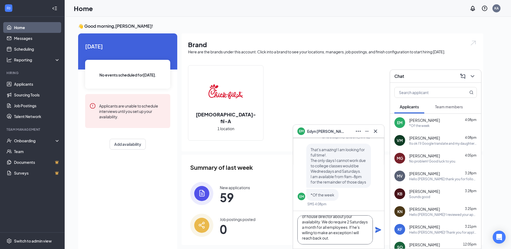
scroll to position [0, 0]
type textarea "Ok thank you for your quick response! Let me speak to our front of house direct…"
click at [378, 230] on icon "Plane" at bounding box center [378, 230] width 6 height 6
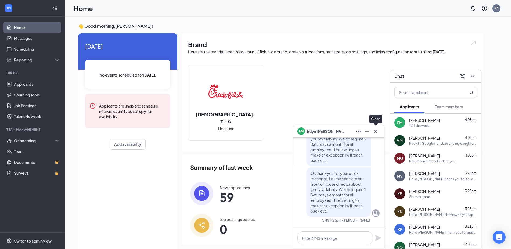
click at [378, 131] on icon "Cross" at bounding box center [375, 131] width 6 height 6
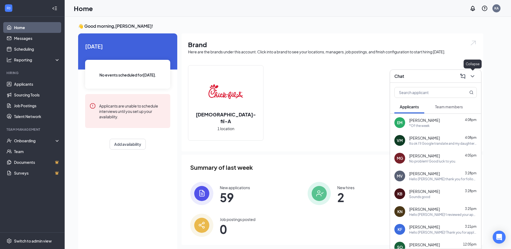
click at [474, 75] on icon "ChevronDown" at bounding box center [472, 76] width 6 height 6
